Goal: Information Seeking & Learning: Learn about a topic

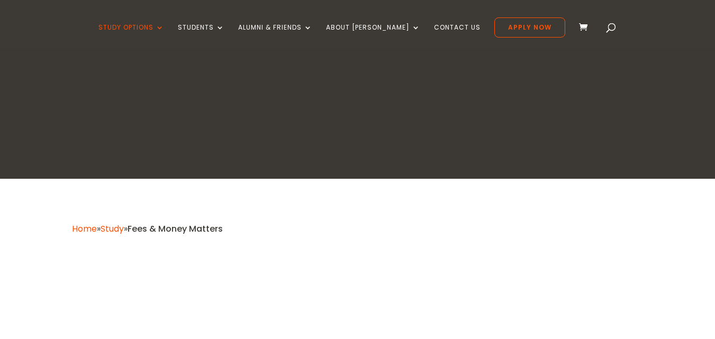
click at [6, 17] on div "Study Options Certificate in Christian Leadership (Micro-credential) Intermissi…" at bounding box center [357, 24] width 715 height 49
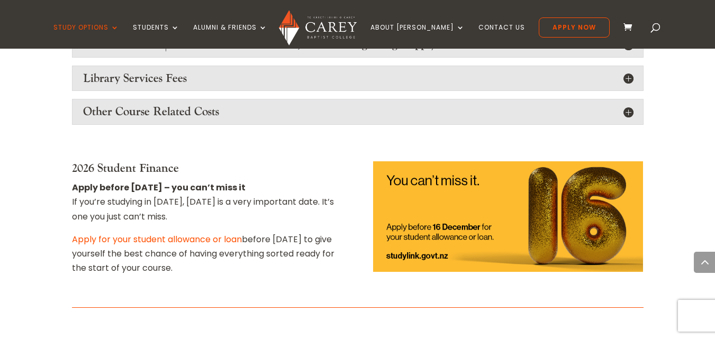
scroll to position [1429, 0]
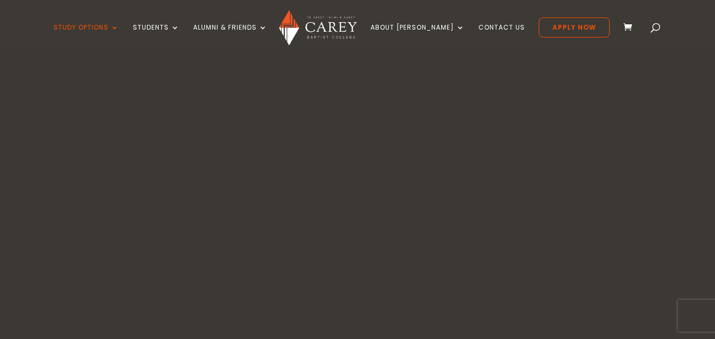
click at [38, 8] on div "Study Options Certificate in [DEMOGRAPHIC_DATA] Leadership (Micro-credential) I…" at bounding box center [357, 24] width 682 height 49
click at [16, 15] on div "Study Options Certificate in [DEMOGRAPHIC_DATA] Leadership (Micro-credential) I…" at bounding box center [357, 24] width 682 height 49
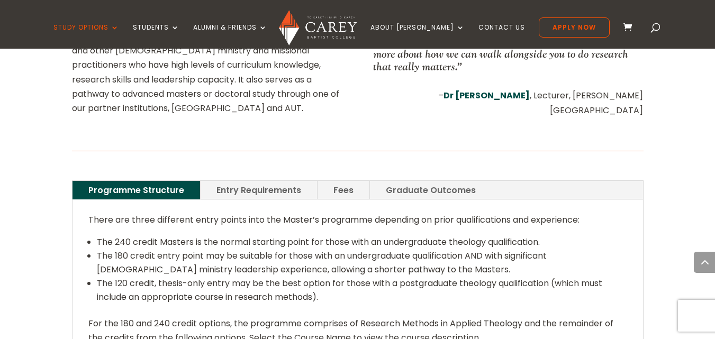
scroll to position [635, 0]
